Goal: Find specific page/section: Find specific page/section

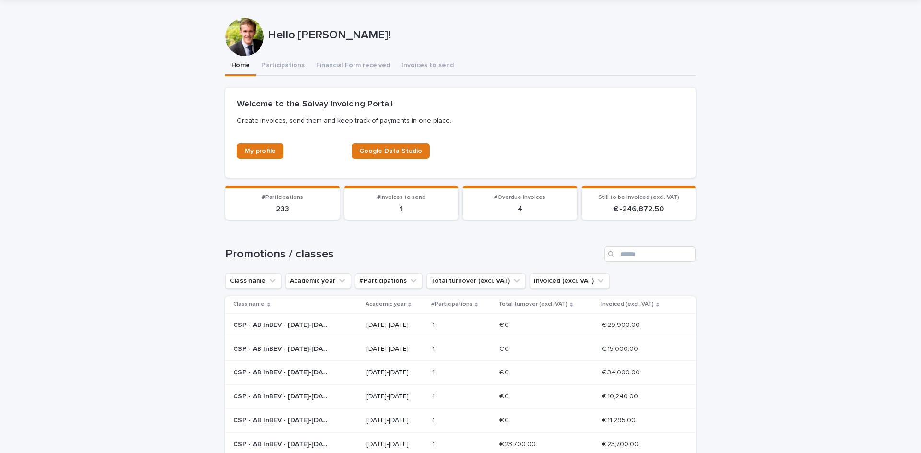
scroll to position [96, 0]
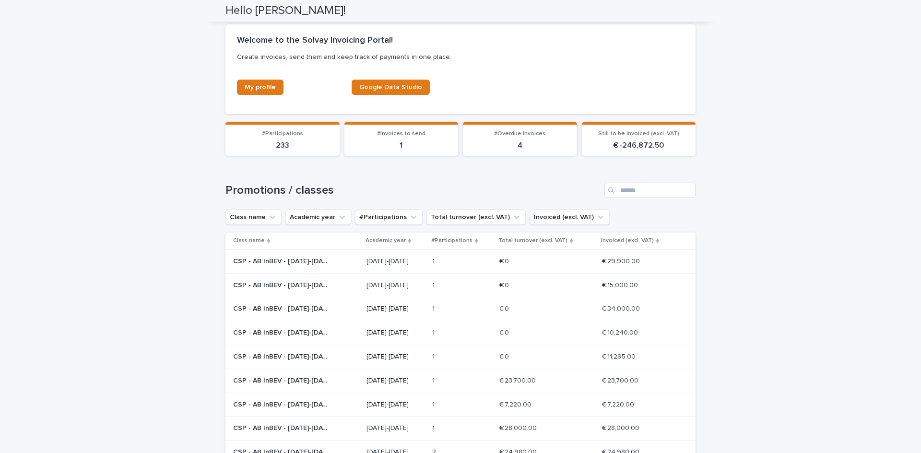
click at [516, 147] on p "4" at bounding box center [520, 145] width 103 height 9
click at [514, 146] on p "4" at bounding box center [520, 145] width 103 height 9
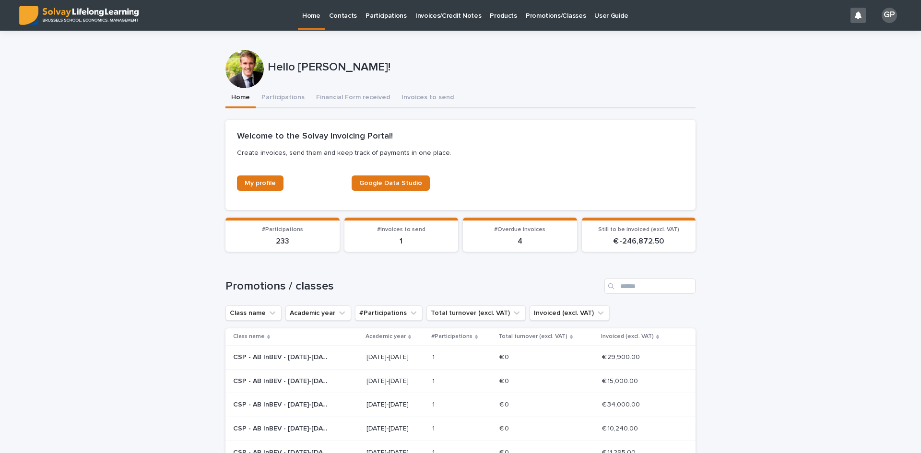
click at [498, 233] on p "#Overdue invoices" at bounding box center [520, 229] width 103 height 7
drag, startPoint x: 498, startPoint y: 233, endPoint x: 506, endPoint y: 240, distance: 10.9
click at [498, 233] on p "#Overdue invoices" at bounding box center [520, 229] width 103 height 7
click at [516, 231] on span "#Overdue invoices" at bounding box center [519, 230] width 51 height 6
click at [518, 242] on p "4" at bounding box center [520, 241] width 103 height 9
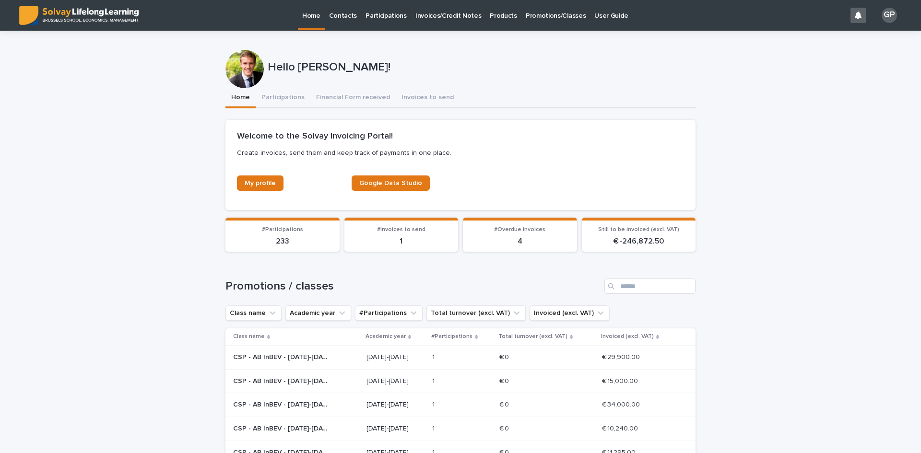
click at [518, 242] on p "4" at bounding box center [520, 241] width 103 height 9
click at [445, 18] on p "Invoices/Credit Notes" at bounding box center [448, 10] width 66 height 20
click at [266, 183] on span "My profile" at bounding box center [260, 183] width 31 height 7
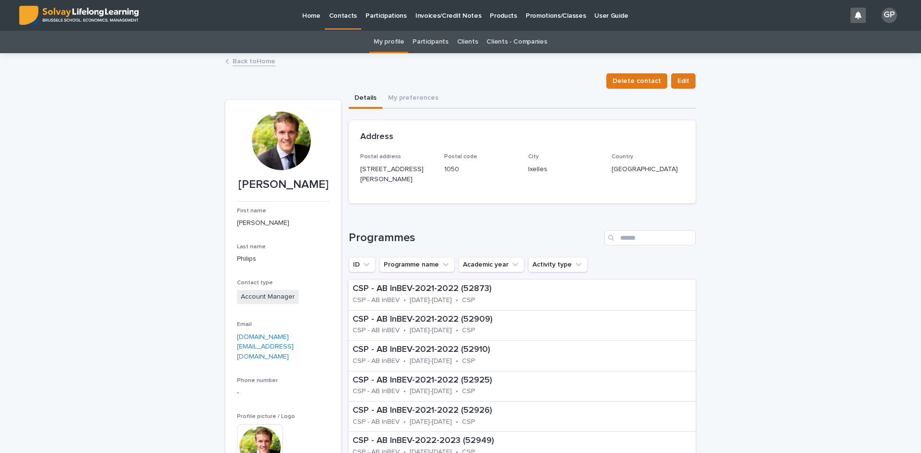
click at [431, 40] on link "Participants" at bounding box center [430, 42] width 35 height 23
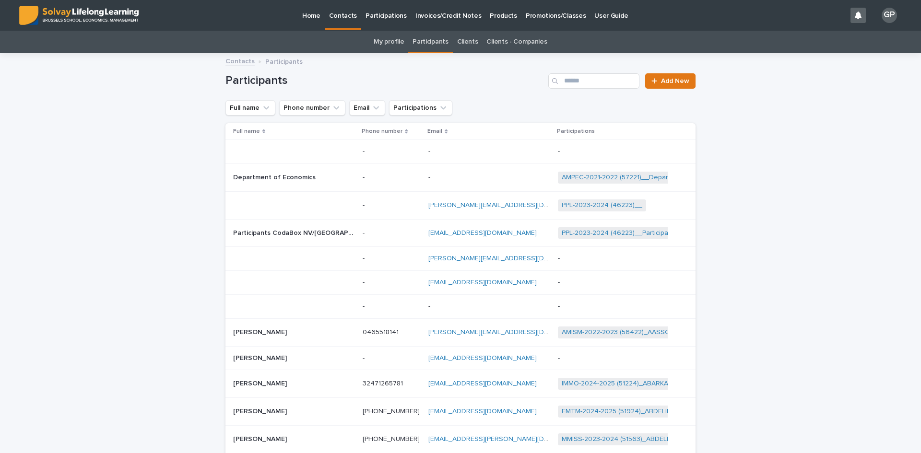
click at [464, 40] on link "Clients" at bounding box center [467, 42] width 21 height 23
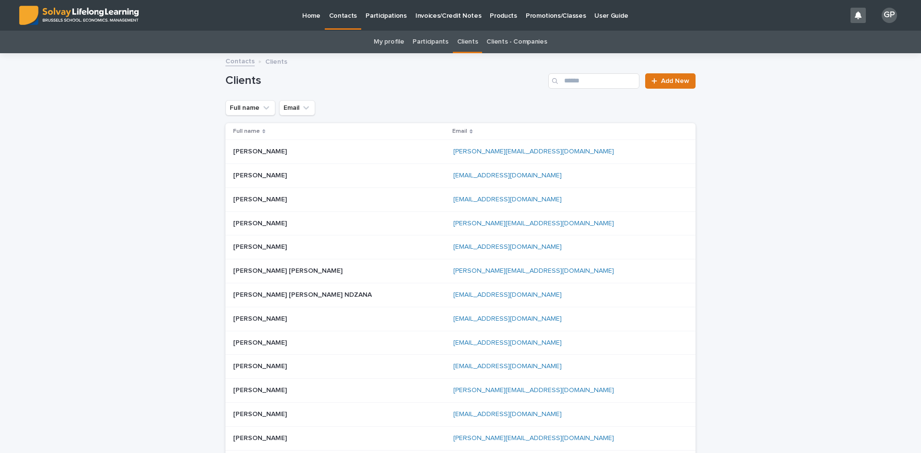
click at [498, 43] on link "Clients - Companies" at bounding box center [516, 42] width 60 height 23
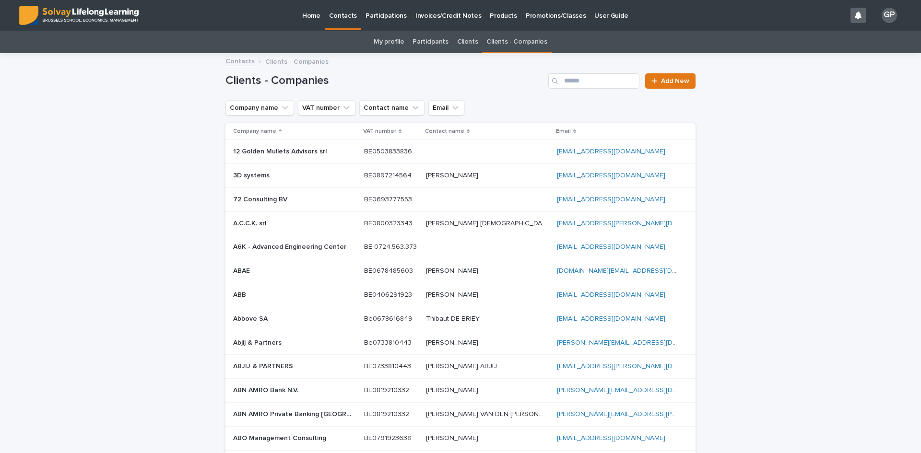
click at [338, 17] on p "Contacts" at bounding box center [343, 10] width 28 height 20
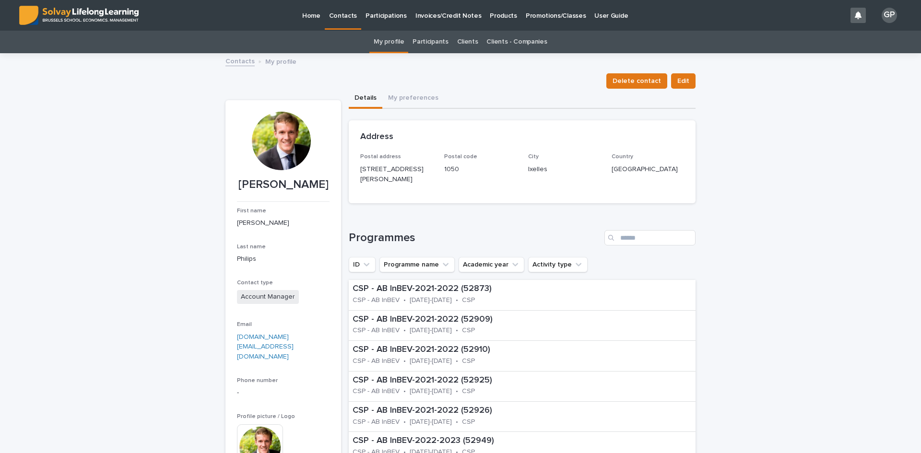
click at [323, 20] on div "Home" at bounding box center [311, 10] width 27 height 20
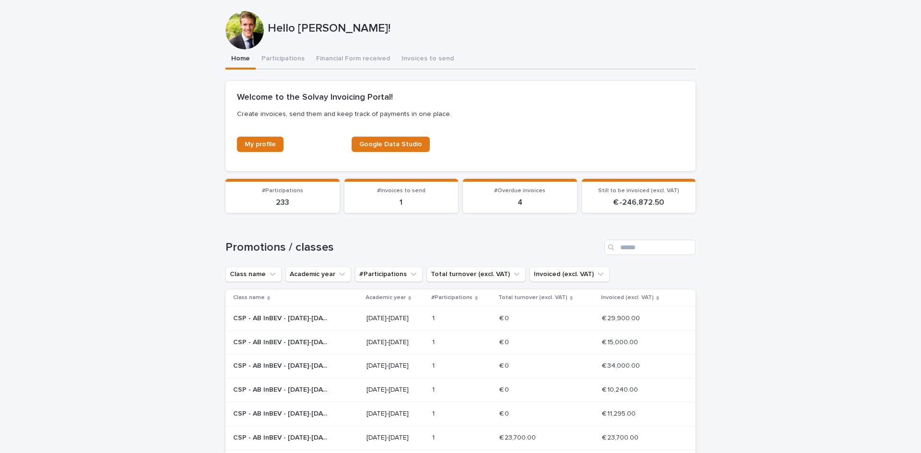
scroll to position [96, 0]
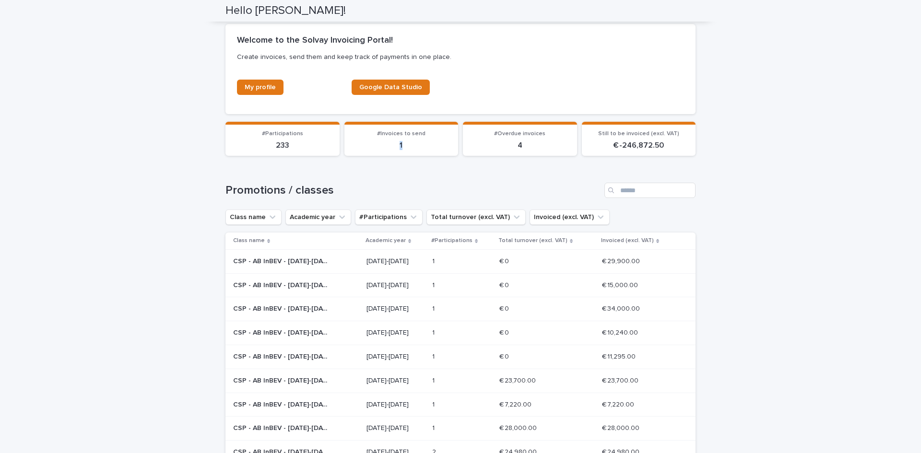
drag, startPoint x: 393, startPoint y: 144, endPoint x: 490, endPoint y: 141, distance: 96.9
click at [441, 143] on p "1" at bounding box center [401, 145] width 103 height 9
click at [771, 169] on div "Loading... Saving… Loading... Saving… Hello [PERSON_NAME]! Hello [PERSON_NAME]!…" at bounding box center [460, 253] width 921 height 636
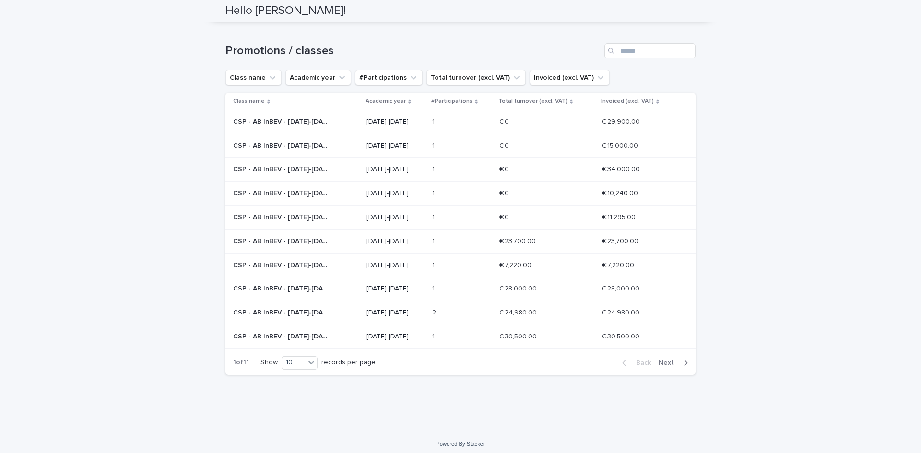
scroll to position [240, 0]
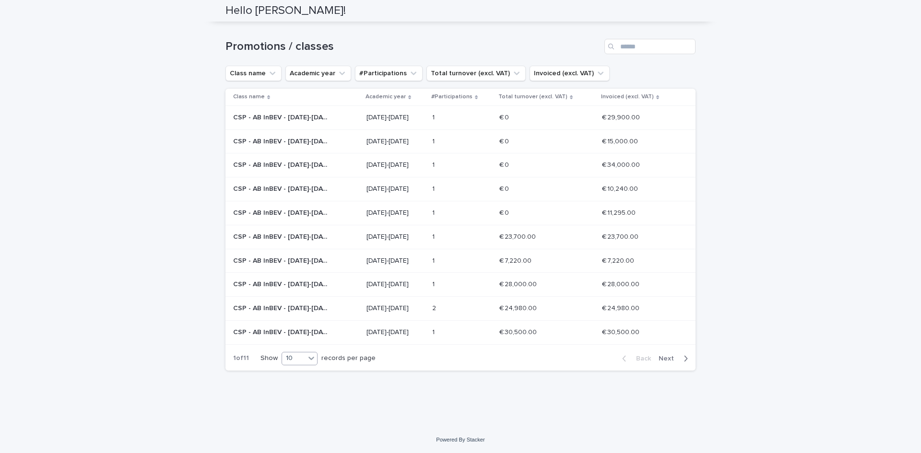
drag, startPoint x: 304, startPoint y: 352, endPoint x: 298, endPoint y: 356, distance: 7.2
click at [306, 354] on div at bounding box center [312, 359] width 12 height 12
click at [290, 394] on div "30" at bounding box center [296, 395] width 35 height 12
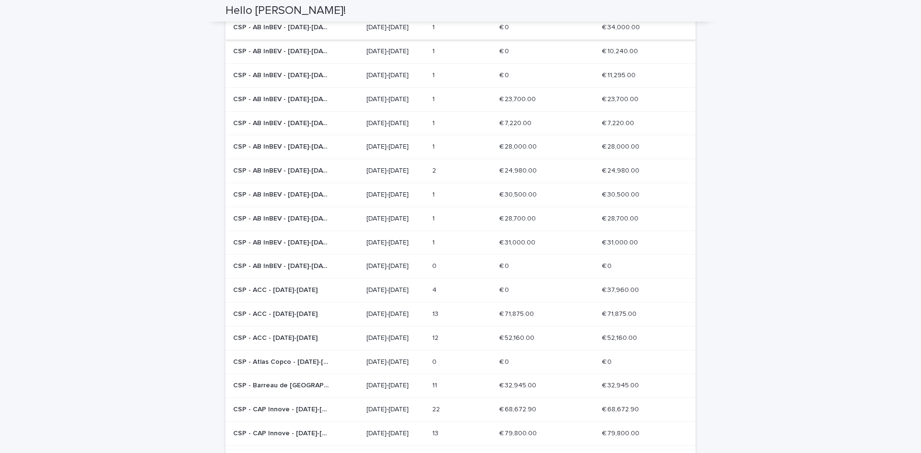
scroll to position [239, 0]
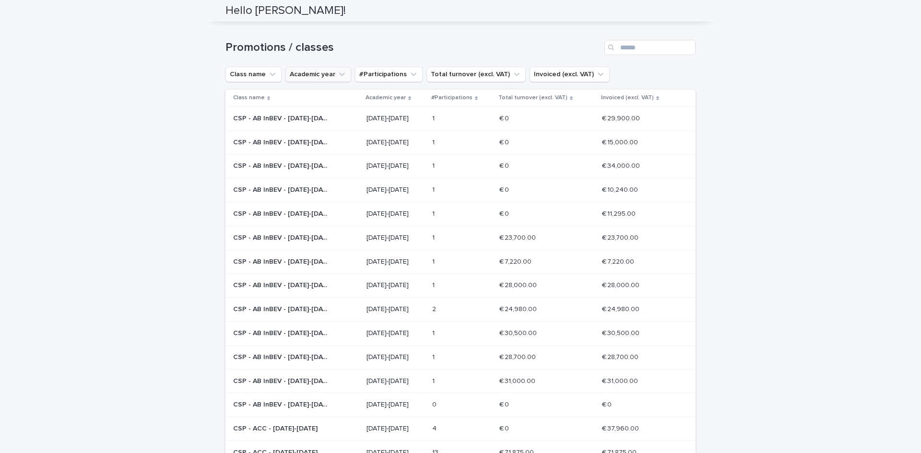
click at [306, 79] on button "Academic year" at bounding box center [318, 74] width 66 height 15
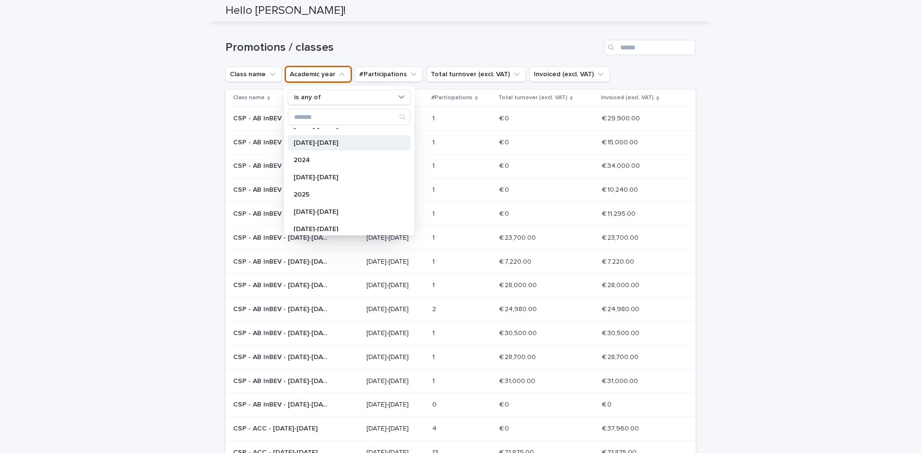
scroll to position [213, 0]
click at [342, 165] on p "[DATE]-[DATE]" at bounding box center [345, 164] width 102 height 7
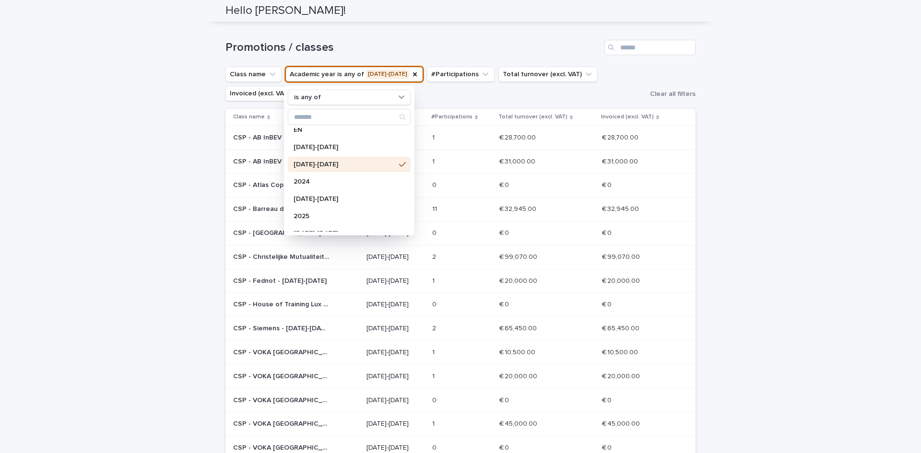
click at [735, 150] on div "Loading... Saving… Loading... Saving… Hello [PERSON_NAME]! Hello [PERSON_NAME]!…" at bounding box center [460, 191] width 921 height 798
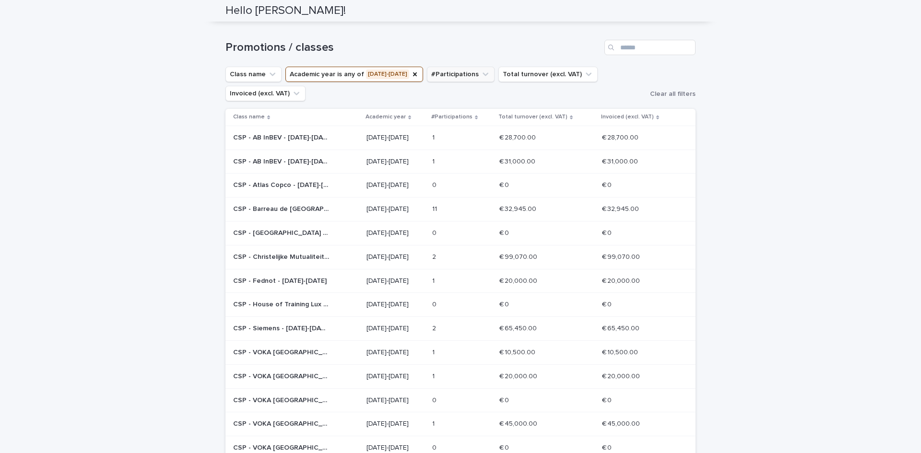
click at [437, 73] on button "#Participations" at bounding box center [461, 74] width 68 height 15
click at [460, 103] on div "is equal to" at bounding box center [477, 97] width 123 height 15
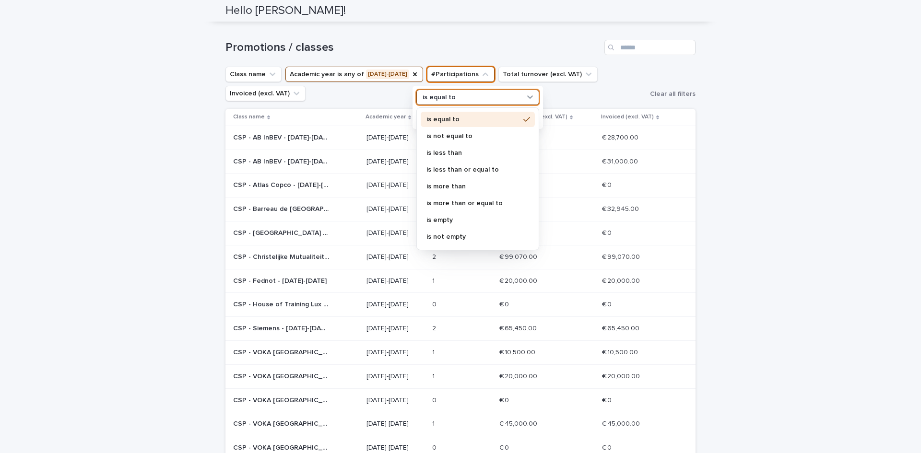
click at [462, 100] on div "is equal to" at bounding box center [472, 98] width 106 height 10
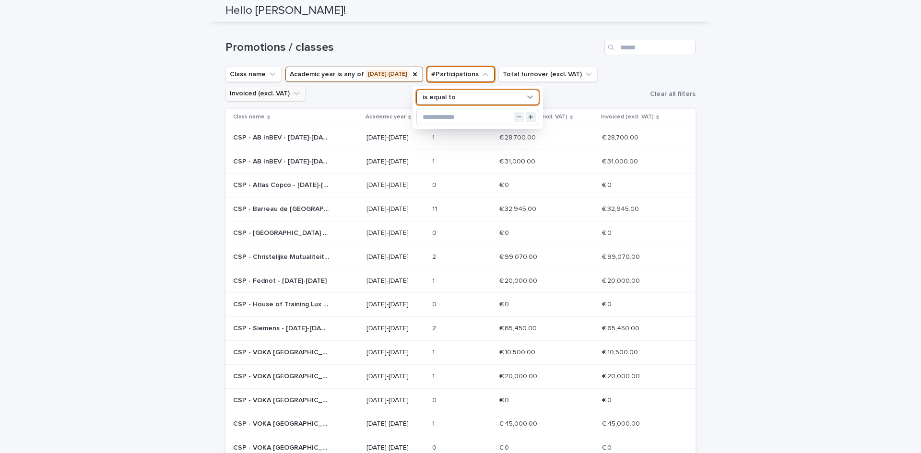
click at [292, 96] on icon "Invoiced (excl. VAT)" at bounding box center [297, 94] width 10 height 10
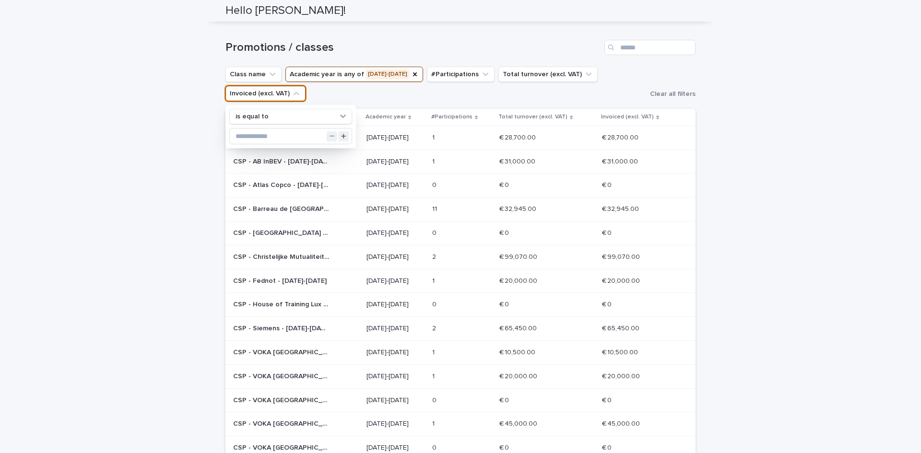
click at [292, 96] on icon "Invoiced (excl. VAT)" at bounding box center [297, 94] width 10 height 10
click at [339, 93] on ul "Class name Academic year is any of [DATE]-[DATE] #Participations Total turnover…" at bounding box center [436, 84] width 424 height 38
click at [260, 76] on button "Class name" at bounding box center [253, 74] width 56 height 15
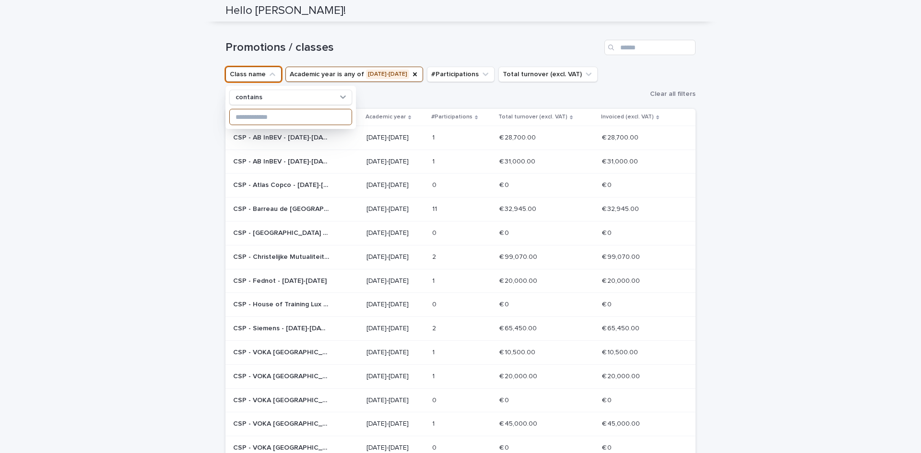
click at [267, 117] on input at bounding box center [291, 116] width 122 height 15
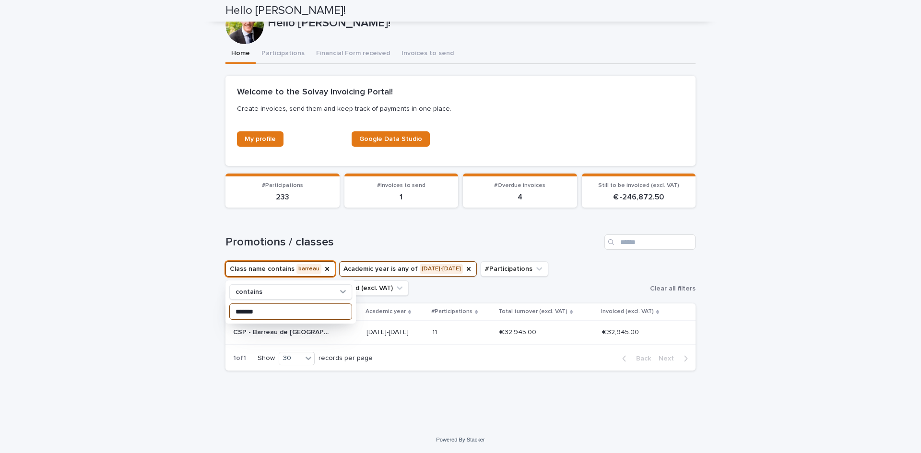
scroll to position [44, 0]
type input "*******"
click at [751, 257] on div "Loading... Saving… Loading... Saving… Hello [PERSON_NAME]! Hello [PERSON_NAME]!…" at bounding box center [460, 207] width 921 height 440
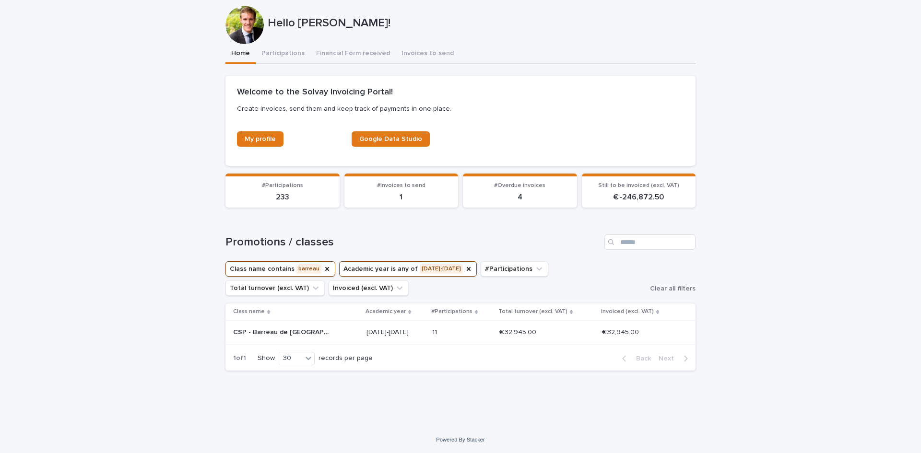
click at [294, 336] on p "CSP - Barreau de [GEOGRAPHIC_DATA] - [DATE]-[DATE]" at bounding box center [282, 332] width 98 height 10
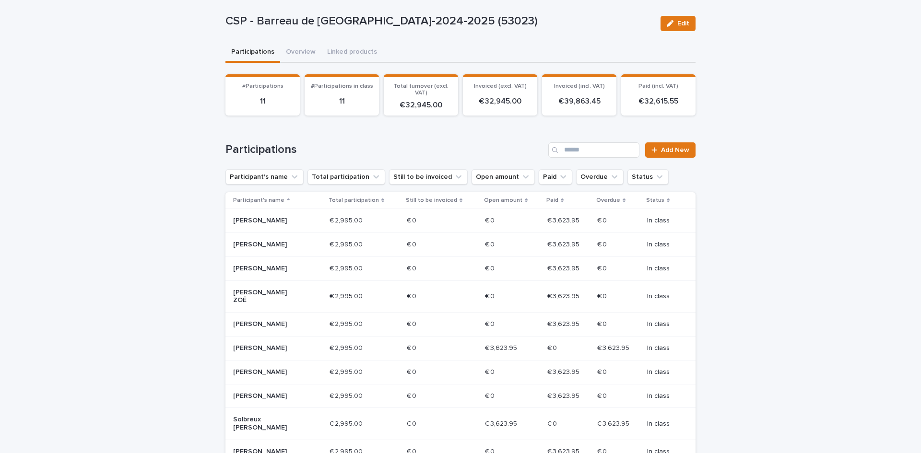
scroll to position [144, 0]
